Goal: Task Accomplishment & Management: Use online tool/utility

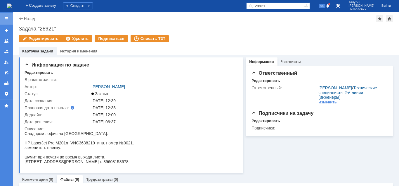
click at [7, 17] on div at bounding box center [6, 18] width 5 height 5
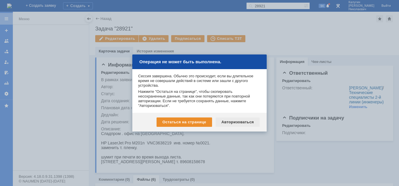
click at [247, 121] on div "Авторизоваться" at bounding box center [238, 121] width 44 height 9
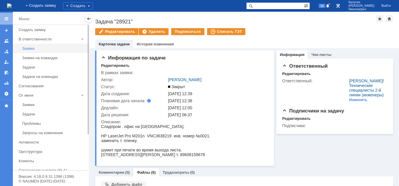
click at [34, 49] on div "Заявки" at bounding box center [53, 48] width 63 height 4
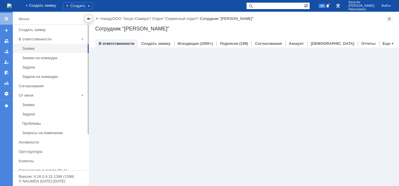
click at [88, 18] on div at bounding box center [89, 18] width 5 height 5
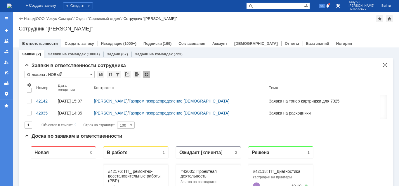
click at [49, 75] on input "Отложена . НОВЫЙ ." at bounding box center [60, 74] width 70 height 7
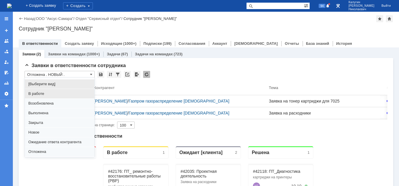
click at [45, 93] on span "В работе" at bounding box center [59, 93] width 63 height 5
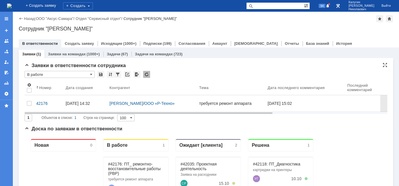
type input "В работе"
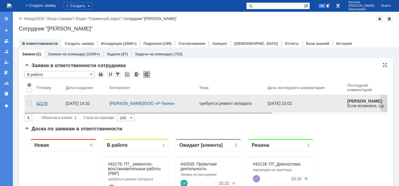
click at [43, 101] on div "42176" at bounding box center [48, 103] width 25 height 5
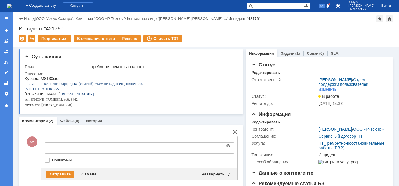
click at [58, 147] on div at bounding box center [92, 147] width 83 height 5
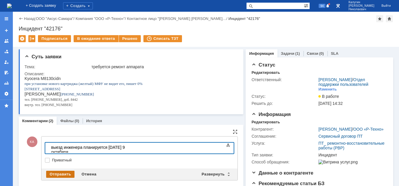
click at [71, 171] on div "Отправить" at bounding box center [60, 173] width 28 height 7
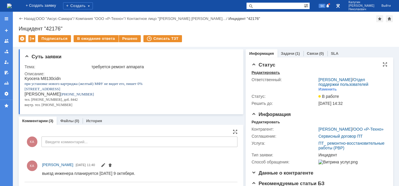
click at [266, 72] on div "Редактировать" at bounding box center [266, 72] width 28 height 5
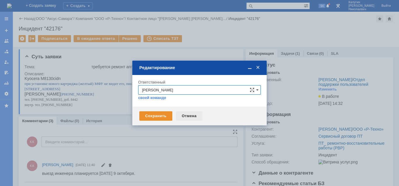
click at [193, 115] on div "Отмена" at bounding box center [189, 115] width 27 height 9
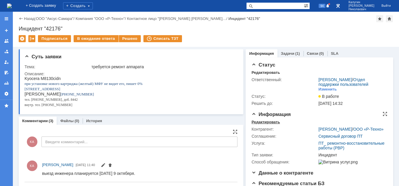
click at [254, 121] on div "Редактировать" at bounding box center [266, 122] width 28 height 5
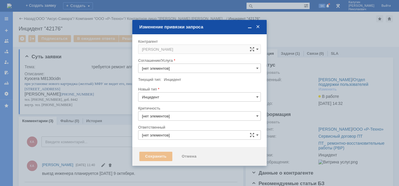
type input "ПТ_ ремонтно-восстановительные работы (РВР)"
type input "3. Низкая"
type input "[PERSON_NAME]"
type input "[не указано]"
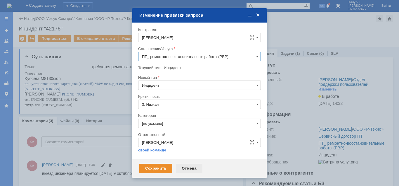
click at [192, 168] on div "Отмена" at bounding box center [189, 167] width 27 height 9
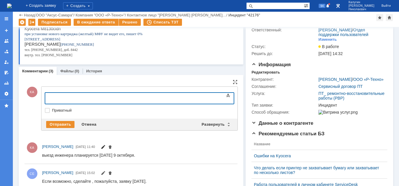
click at [106, 145] on span at bounding box center [103, 147] width 5 height 5
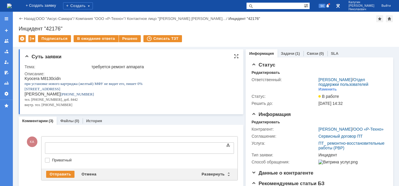
drag, startPoint x: 91, startPoint y: 39, endPoint x: 94, endPoint y: 51, distance: 11.7
click at [92, 40] on div "В ожидание ответа" at bounding box center [96, 38] width 45 height 7
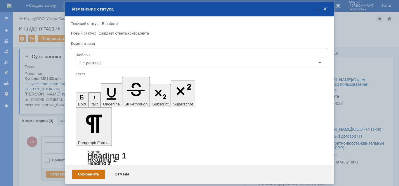
click at [92, 172] on div "Сохранить" at bounding box center [88, 173] width 33 height 9
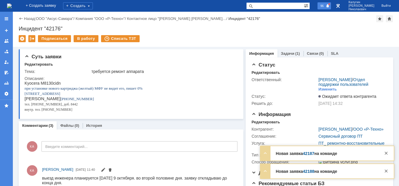
click at [326, 5] on span "96" at bounding box center [322, 6] width 7 height 4
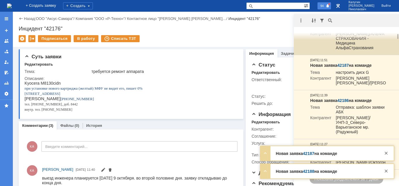
scroll to position [89, 0]
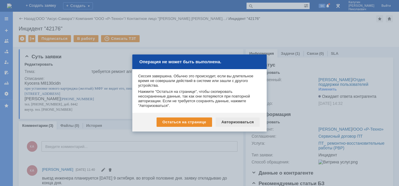
click at [234, 122] on div "Авторизоваться" at bounding box center [238, 121] width 44 height 9
